Goal: Task Accomplishment & Management: Manage account settings

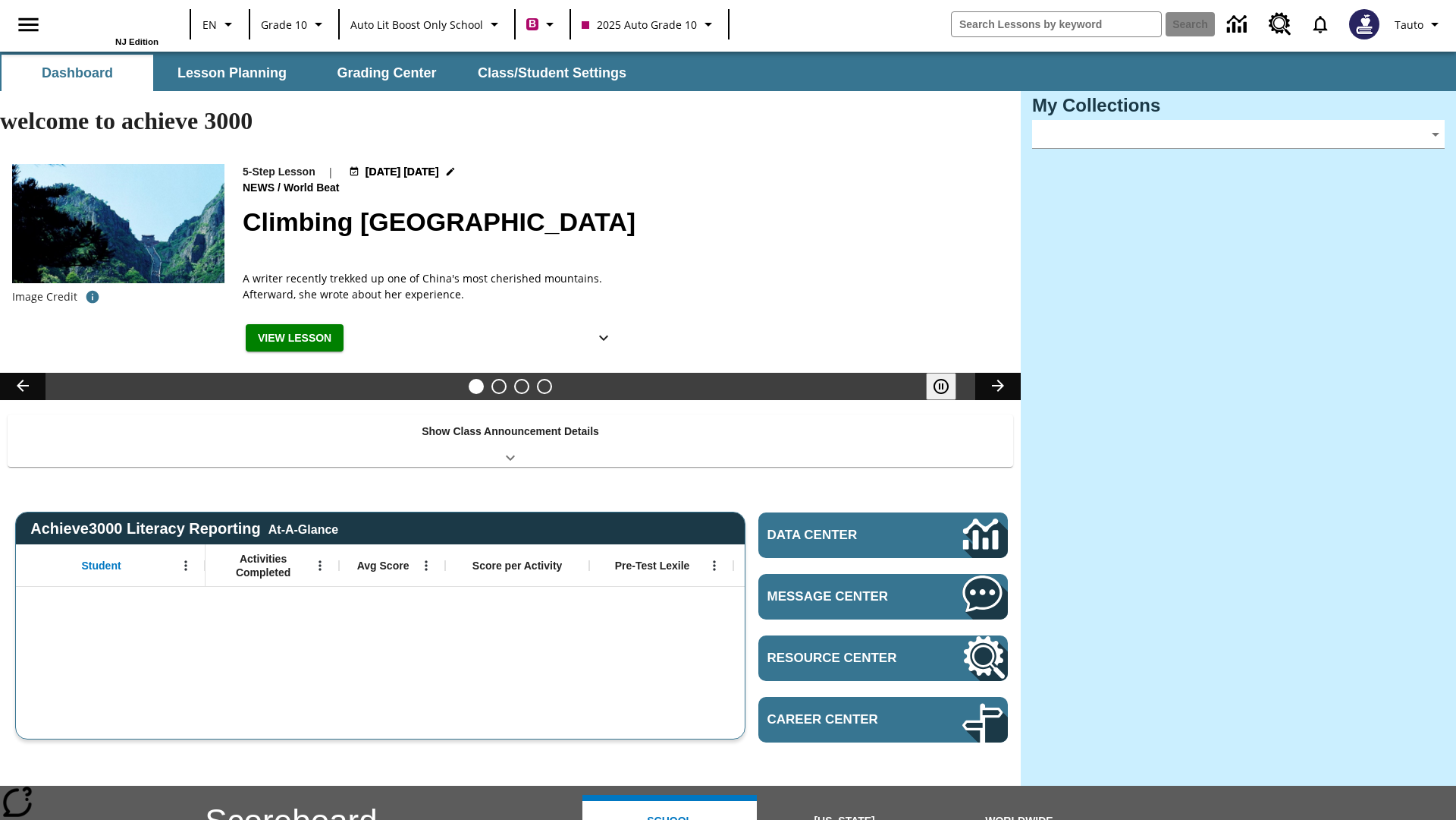
type input "-1"
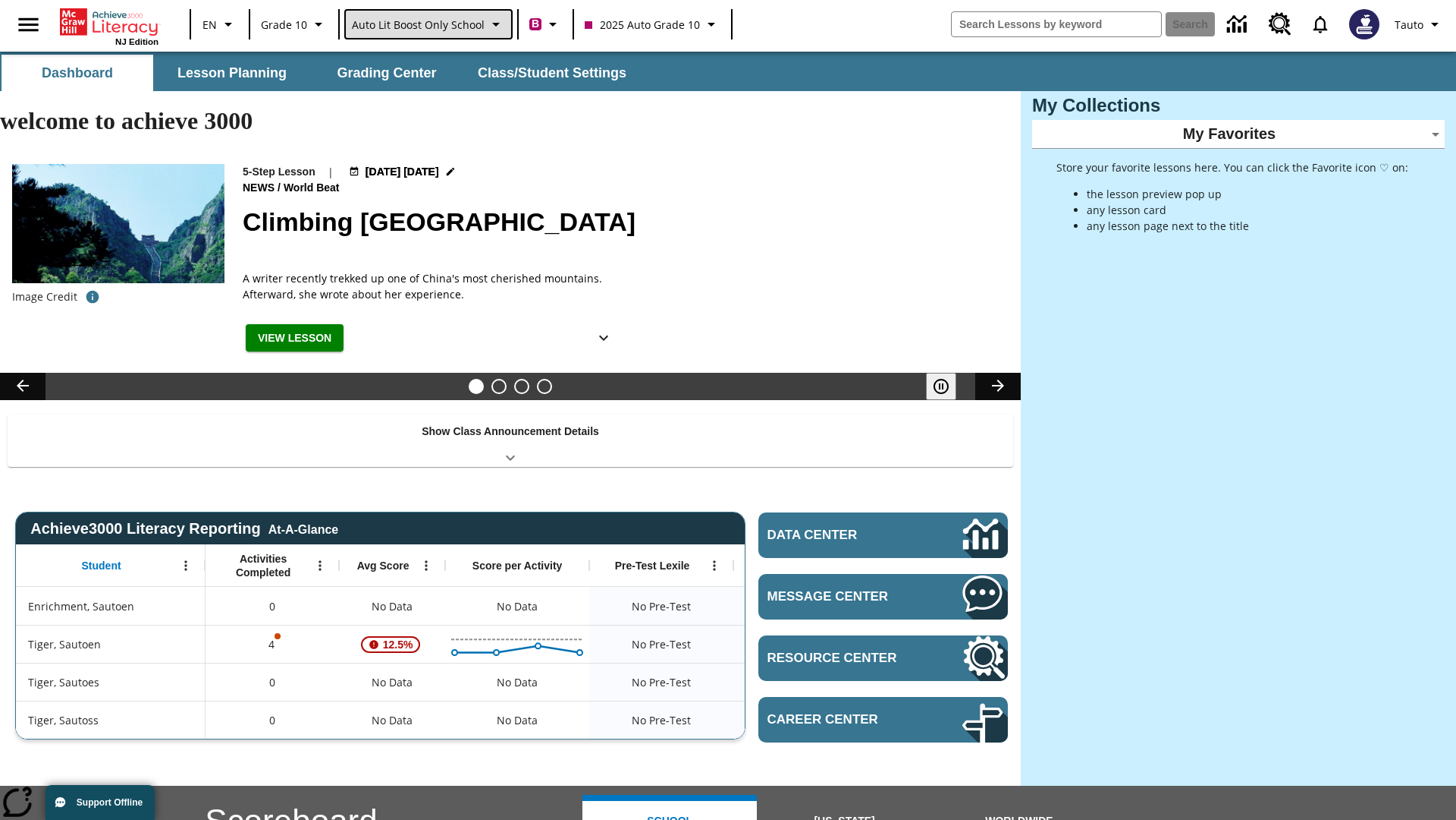
click at [427, 25] on span "Auto Lit Boost only School" at bounding box center [418, 24] width 133 height 15
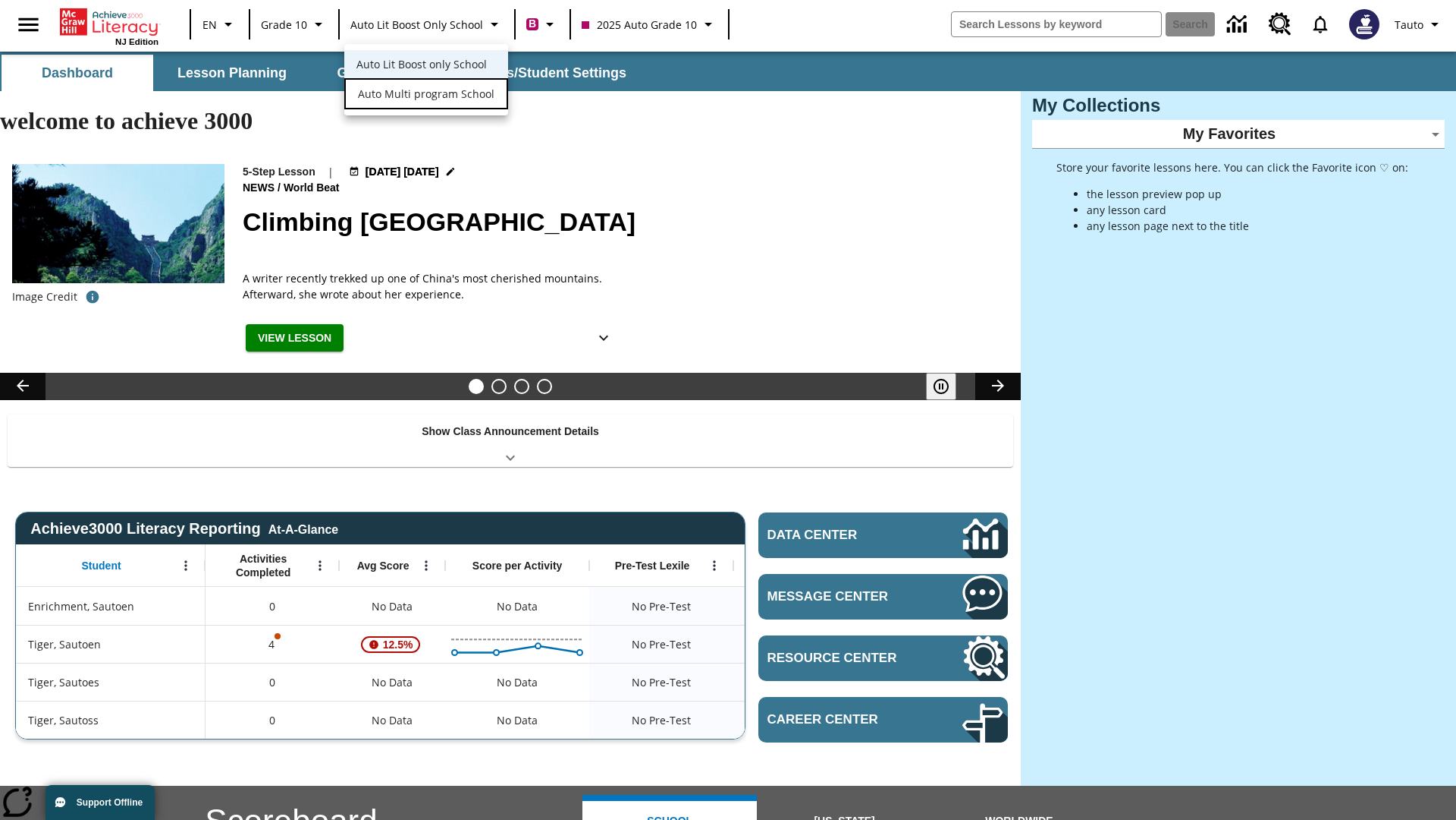
click at [424, 95] on span "Auto Multi program School" at bounding box center [426, 93] width 137 height 15
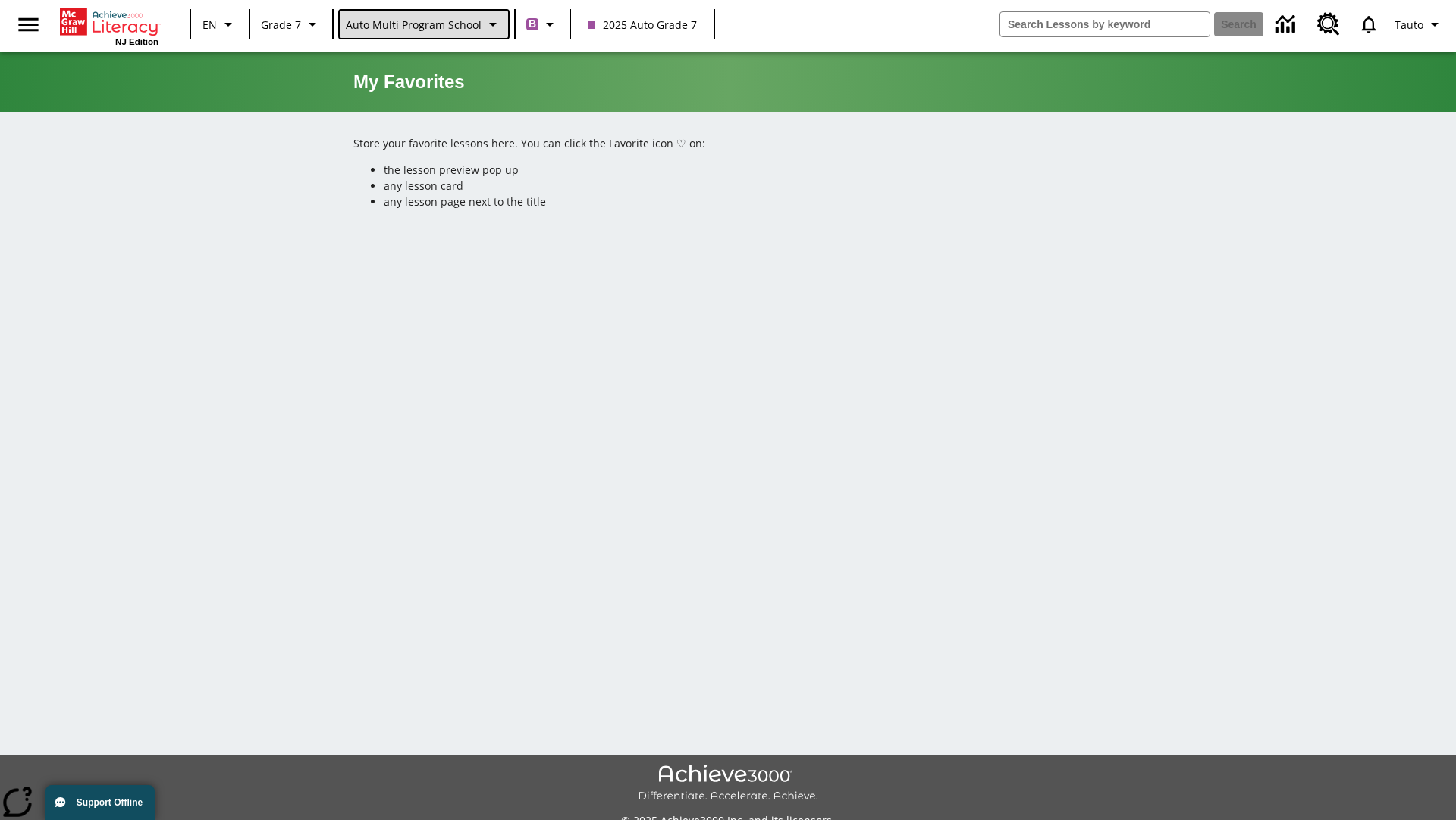
click at [423, 25] on span "Auto Multi program School" at bounding box center [413, 24] width 136 height 15
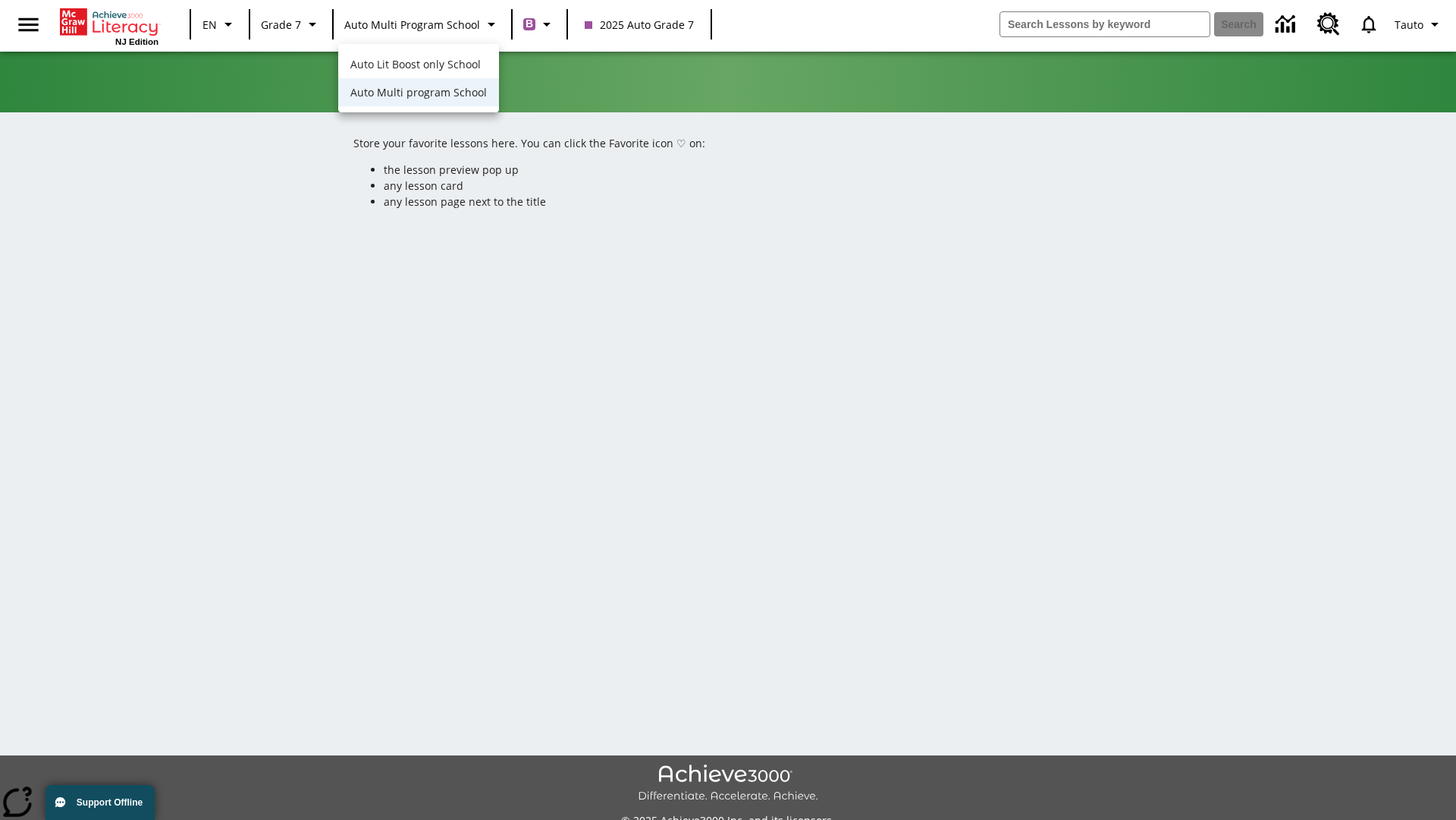
click at [417, 66] on span "Auto Lit Boost only School" at bounding box center [415, 64] width 130 height 15
